Goal: Task Accomplishment & Management: Complete application form

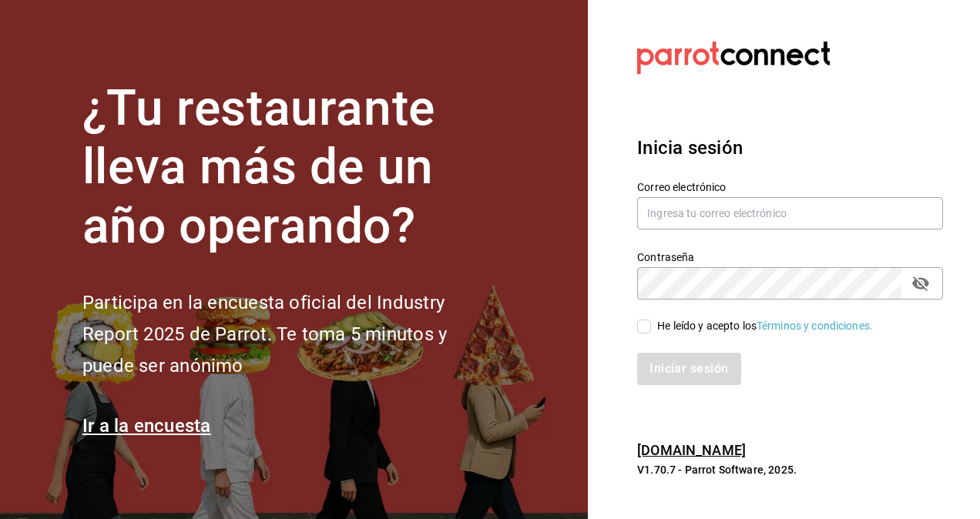
click at [644, 325] on input "He leído y acepto los Términos y condiciones." at bounding box center [644, 327] width 14 height 14
checkbox input "true"
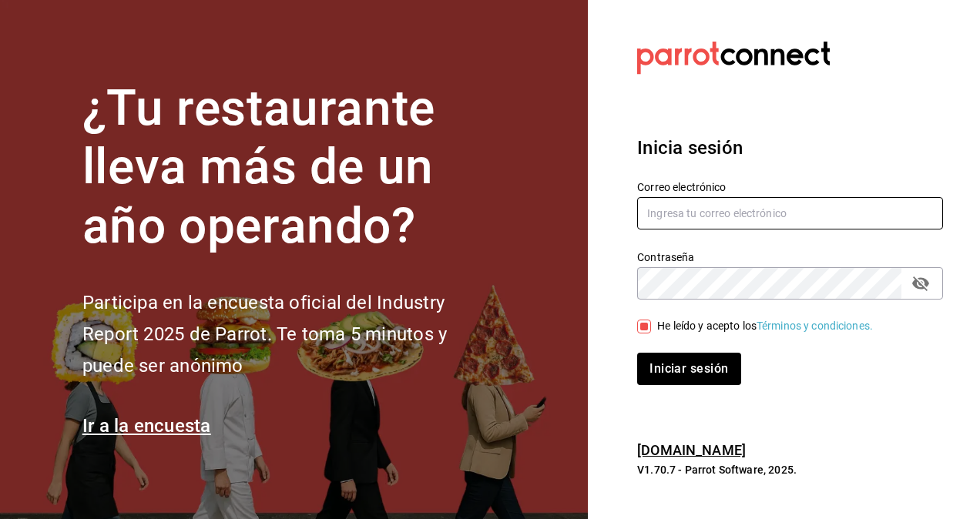
click at [721, 213] on input "text" at bounding box center [790, 213] width 306 height 32
drag, startPoint x: 797, startPoint y: 213, endPoint x: 724, endPoint y: 213, distance: 73.2
click at [724, 213] on input "[EMAIL_ADDRESS][DOMAIN_NAME]" at bounding box center [790, 213] width 306 height 32
type input "b"
click at [755, 213] on input "text" at bounding box center [790, 213] width 306 height 32
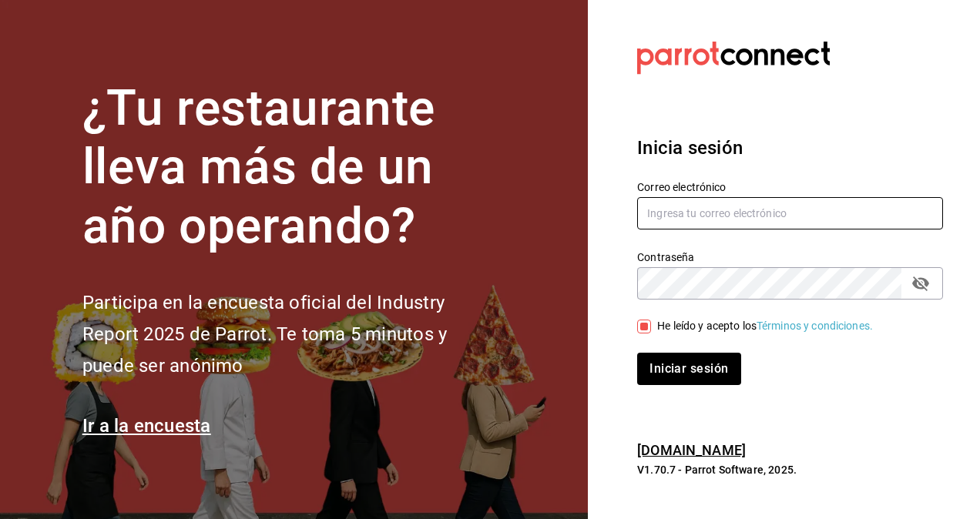
type input "[EMAIL_ADDRESS][DOMAIN_NAME]"
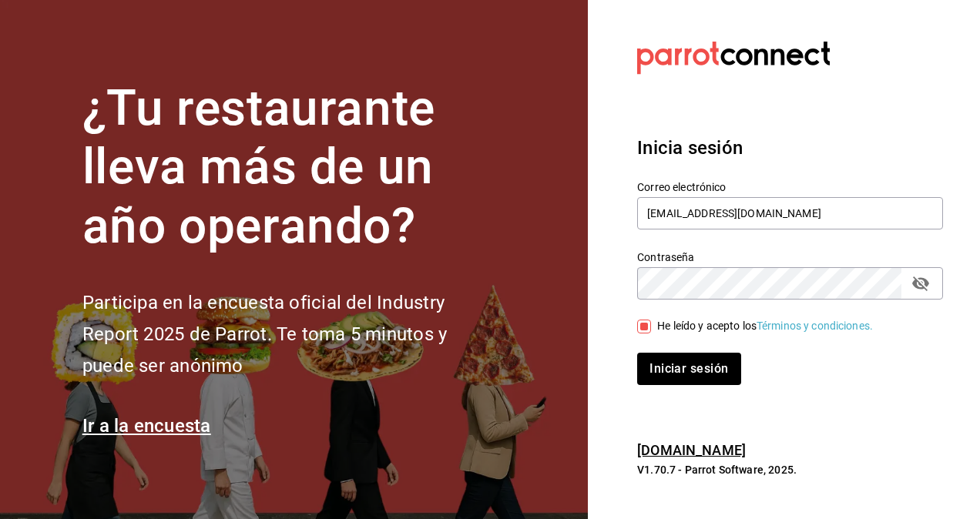
click at [920, 289] on icon "passwordField" at bounding box center [921, 283] width 18 height 18
click at [922, 290] on icon "passwordField" at bounding box center [921, 283] width 18 height 18
